Goal: Information Seeking & Learning: Learn about a topic

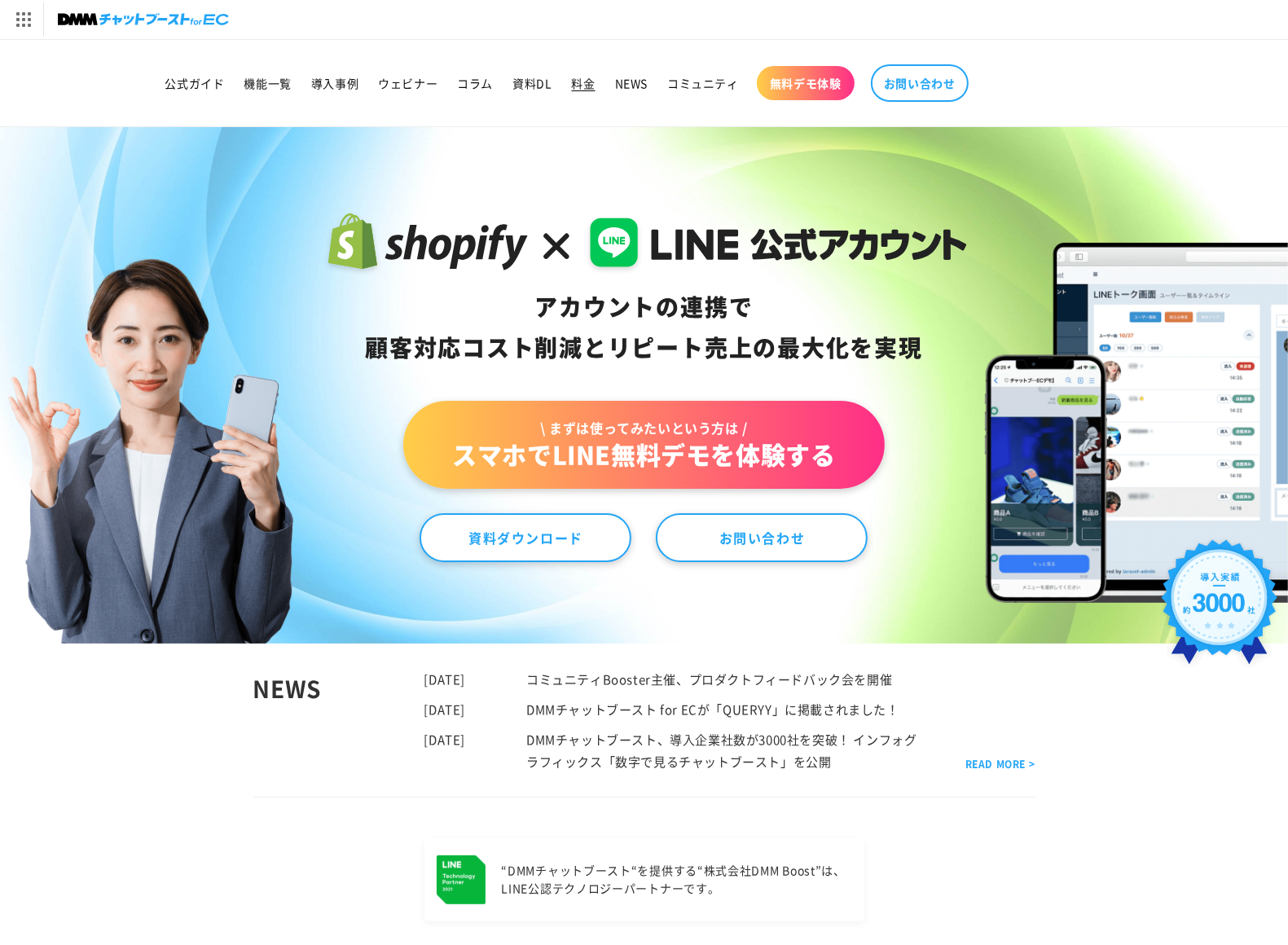
click at [596, 88] on link "料金" at bounding box center [583, 83] width 43 height 34
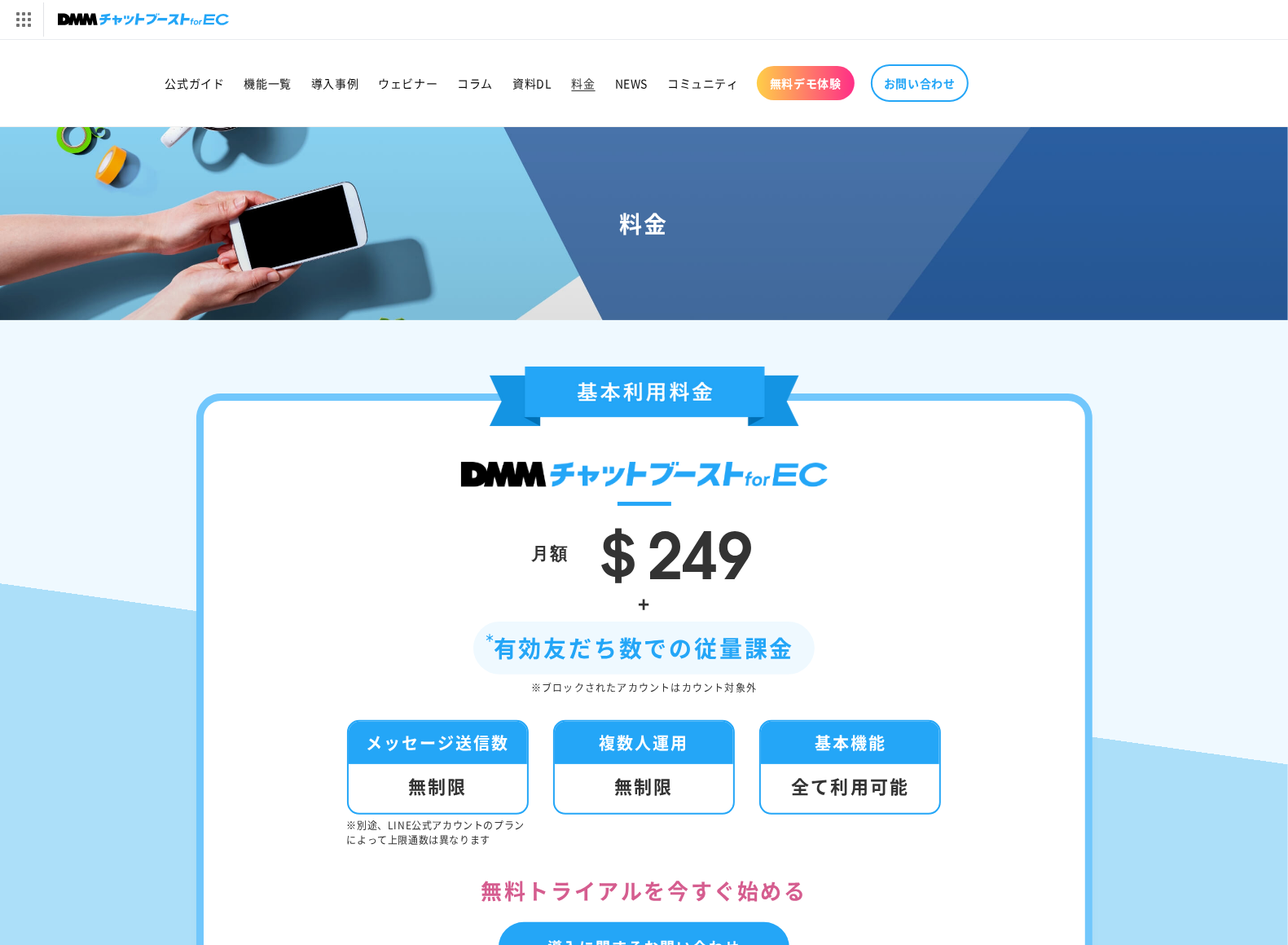
scroll to position [191, 0]
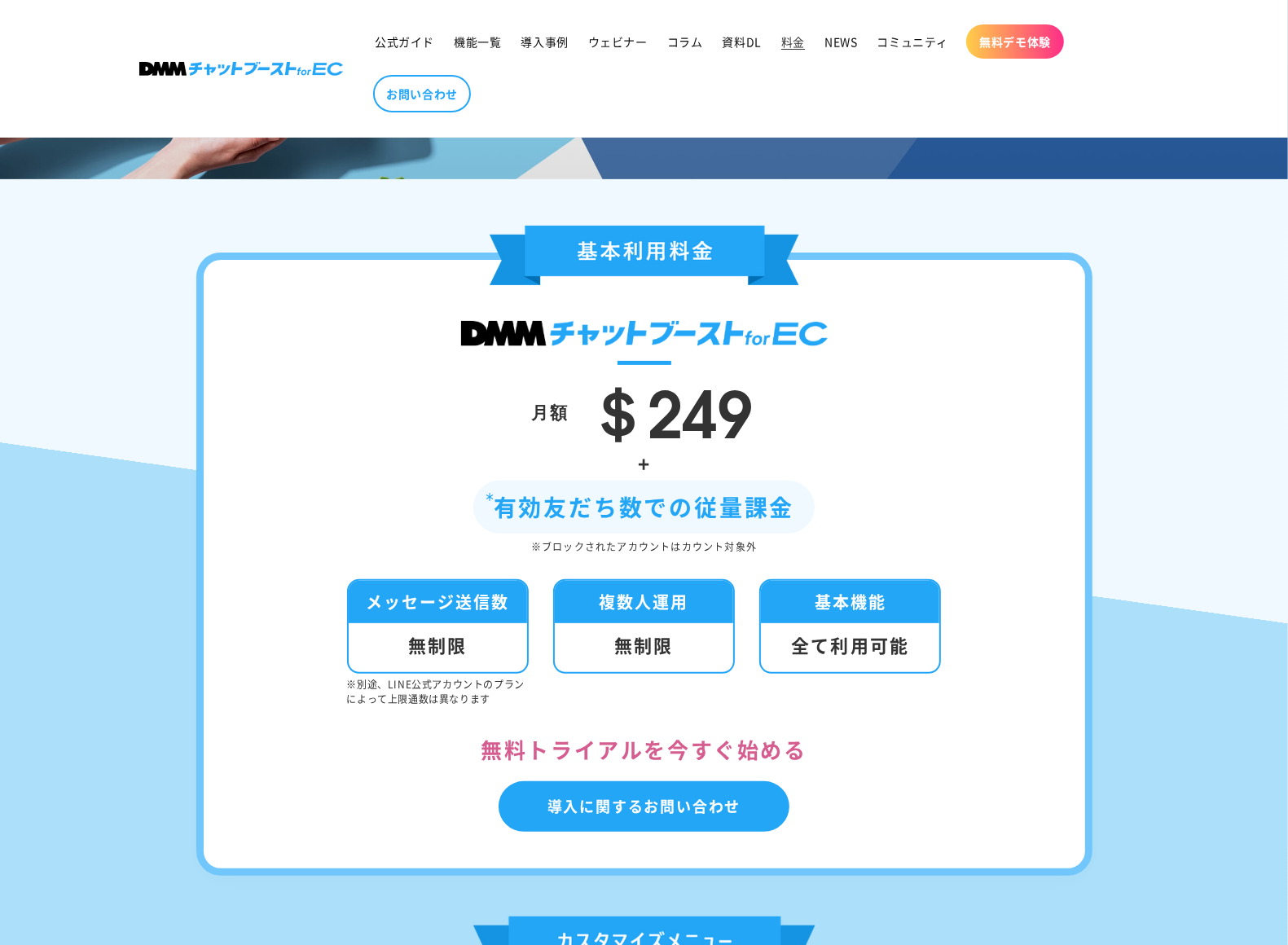
drag, startPoint x: 471, startPoint y: 500, endPoint x: 890, endPoint y: 515, distance: 419.3
click at [890, 515] on div "+ 有効友だち数での従量課金 ※ブロックされたアカウントはカウント対象外" at bounding box center [644, 501] width 784 height 110
click at [903, 516] on div "+ 有効友だち数での従量課金 ※ブロックされたアカウントはカウント対象外" at bounding box center [644, 501] width 784 height 110
click at [475, 46] on span "機能一覧" at bounding box center [477, 41] width 47 height 14
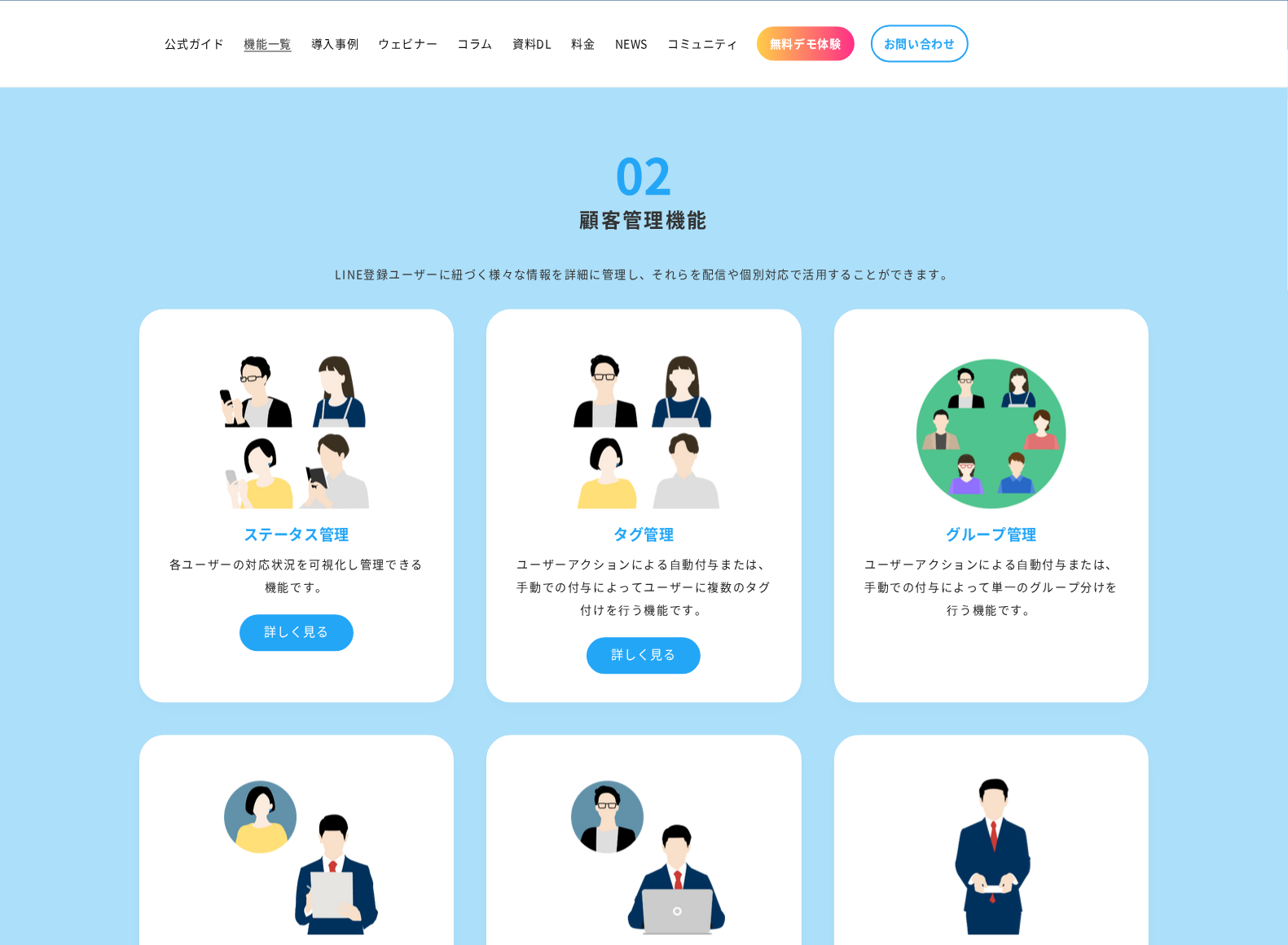
scroll to position [2611, 0]
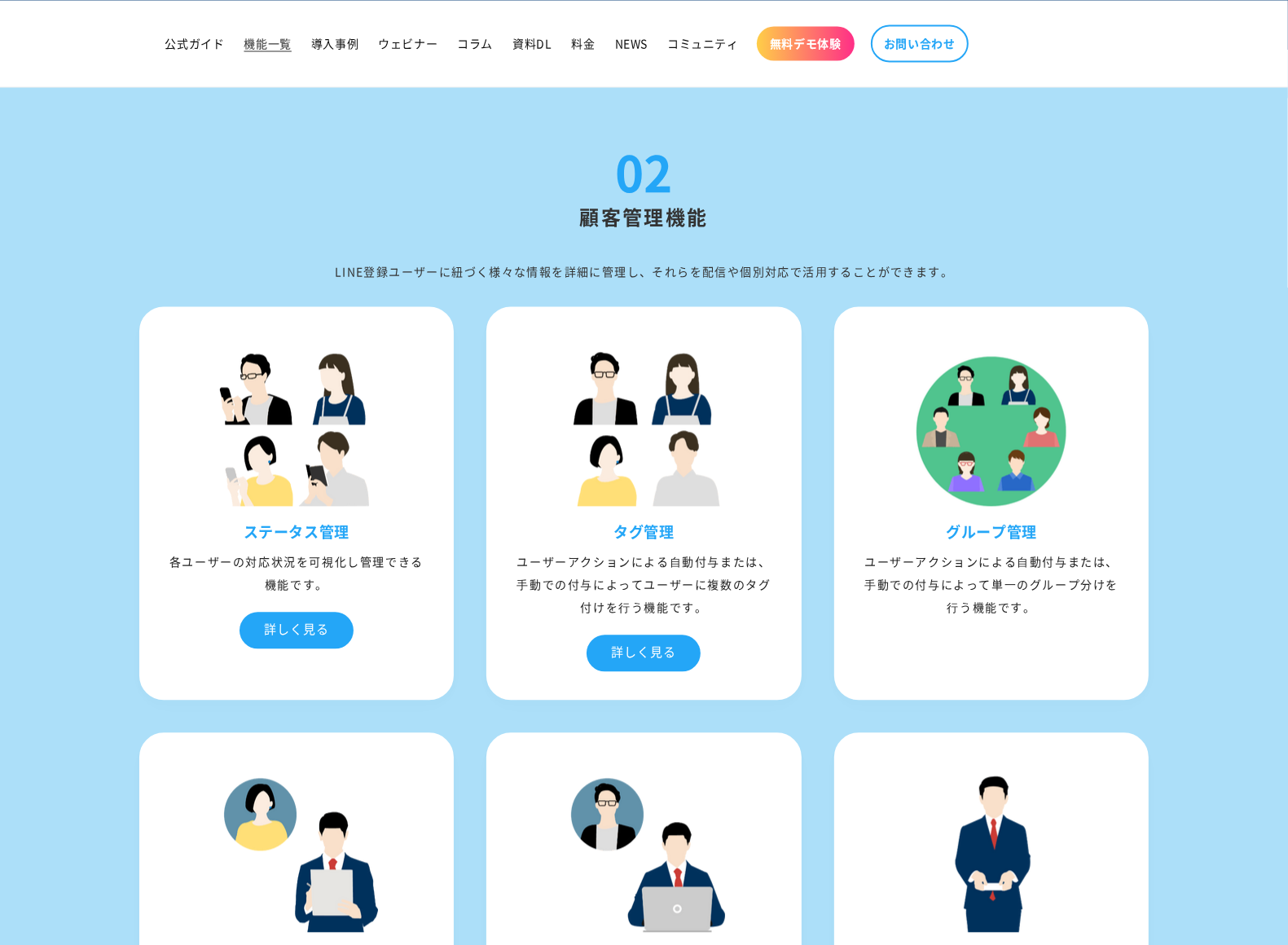
drag, startPoint x: 476, startPoint y: 135, endPoint x: 1219, endPoint y: 684, distance: 923.8
click at [1219, 684] on div "02 顧客管理機能 LINE登録ユーザーに紐づく様々な情報を詳細に管理し、それらを配信や個別対応で活⽤することができます。 ステータス管理 各ユーザーの対応状…" at bounding box center [644, 583] width 1288 height 1135
click at [1219, 684] on section "02 顧客管理機能 LINE登録ユーザーに紐づく様々な情報を詳細に管理し、それらを配信や個別対応で活⽤することができます。 ステータス管理 各ユーザーの対応状…" at bounding box center [644, 632] width 1288 height 972
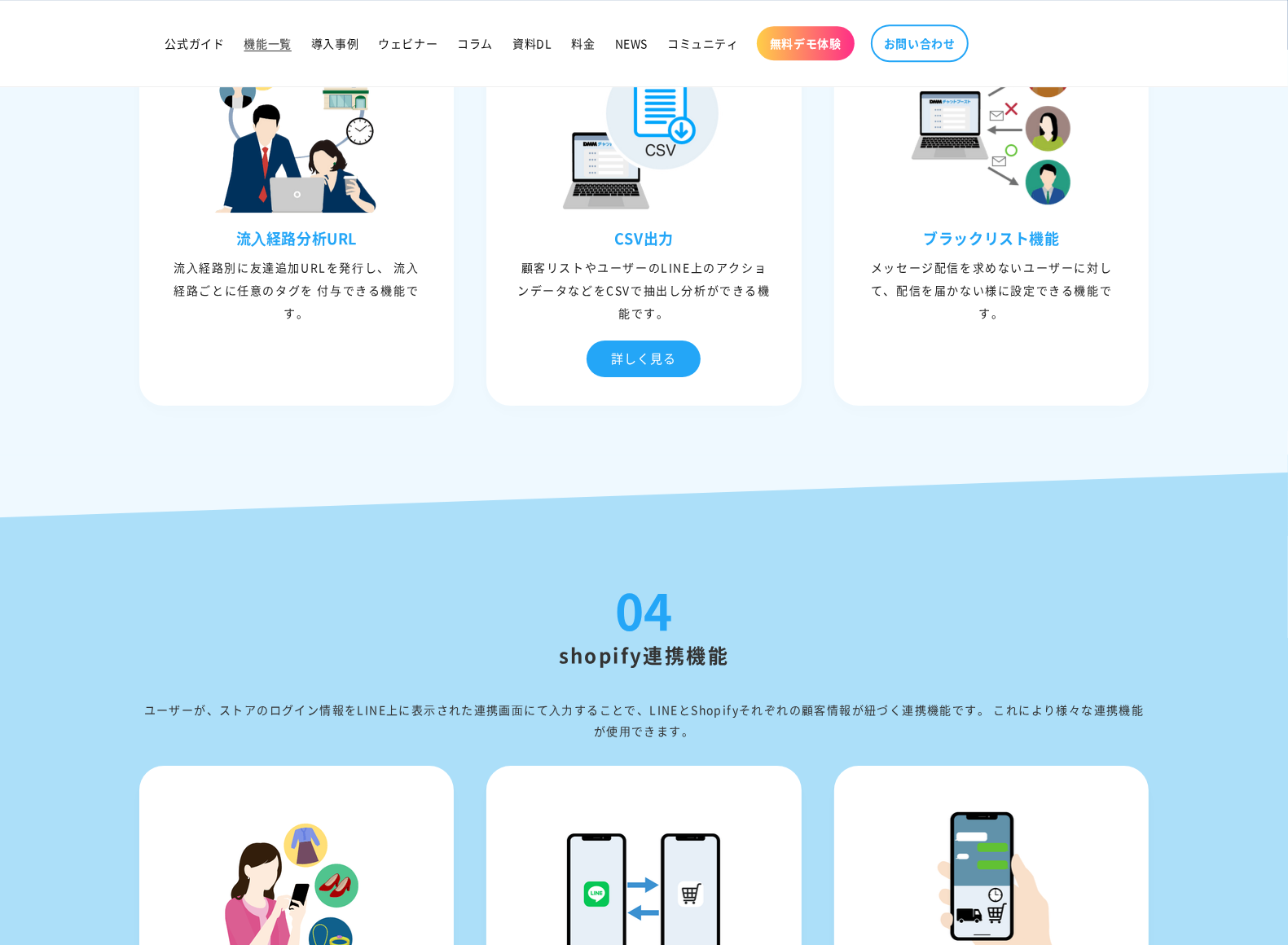
scroll to position [4397, 0]
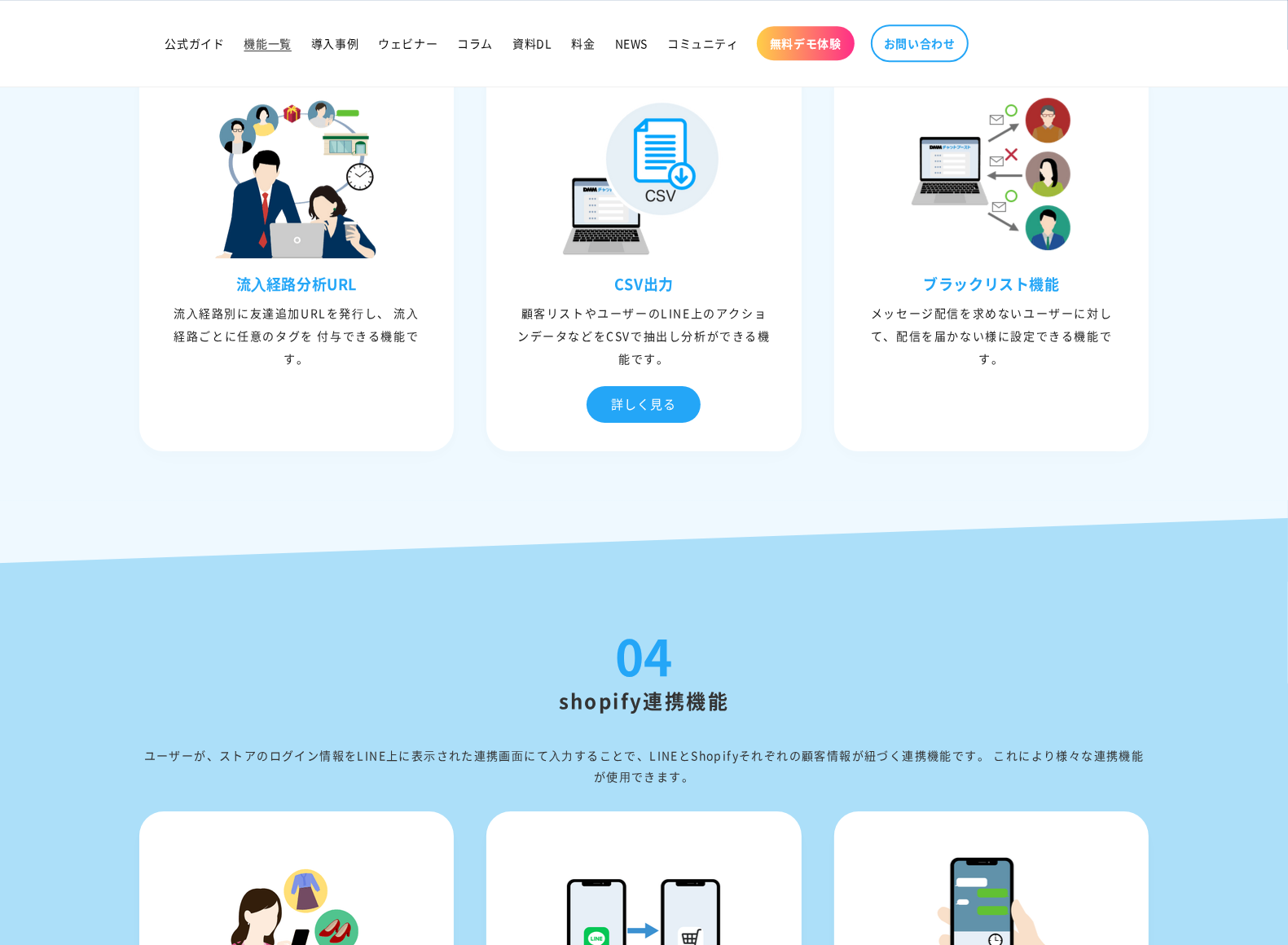
drag, startPoint x: 1164, startPoint y: 373, endPoint x: 916, endPoint y: 256, distance: 274.2
click at [915, 255] on div "URLクリック測定 配信されたメッセージ内にあるURLの クリック数を測定できる機能です。 詳しく見る URLクリック測定 URLごとにクリックした回数を測定…" at bounding box center [644, 52] width 1043 height 828
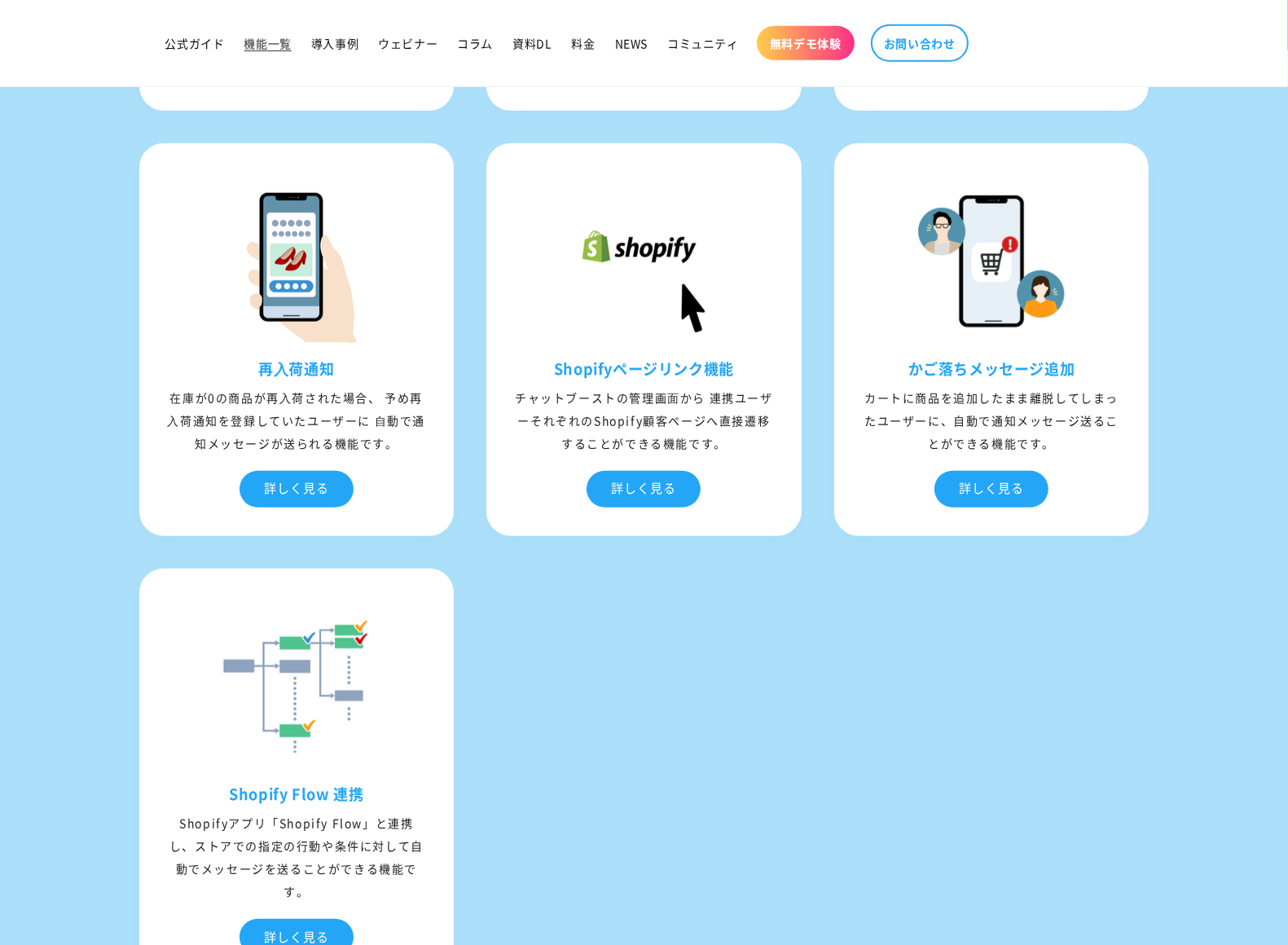
scroll to position [6146, 0]
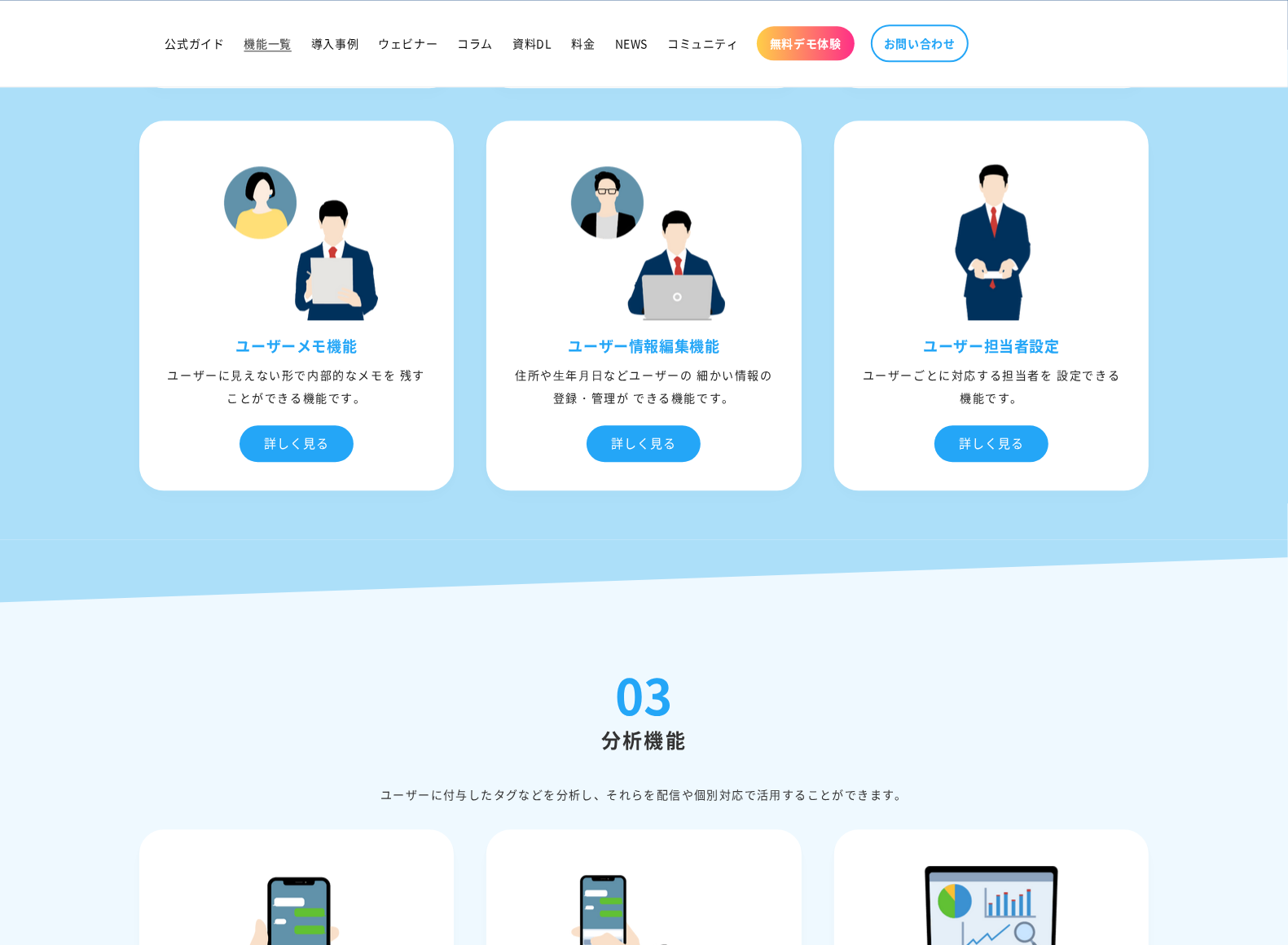
scroll to position [3233, 0]
